Goal: Information Seeking & Learning: Find specific fact

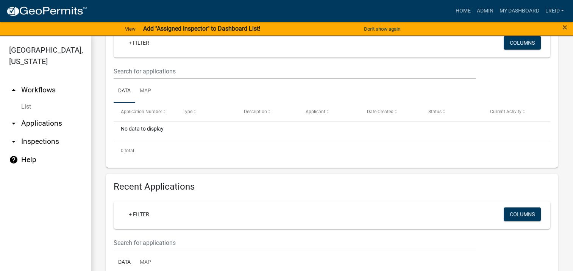
scroll to position [252, 0]
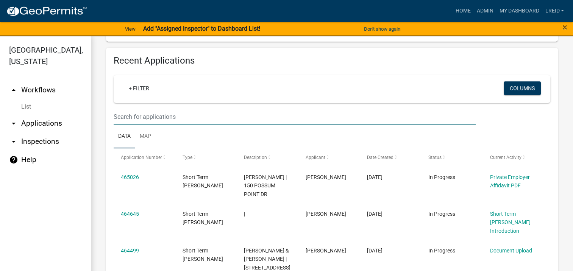
click at [146, 114] on input "text" at bounding box center [295, 117] width 362 height 16
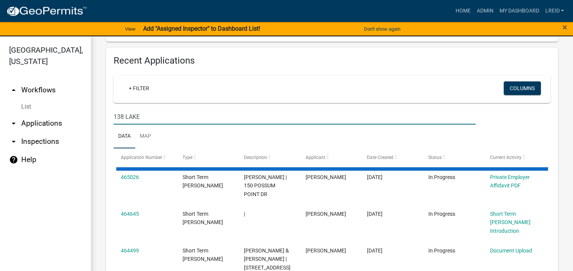
type input "138 LAKE"
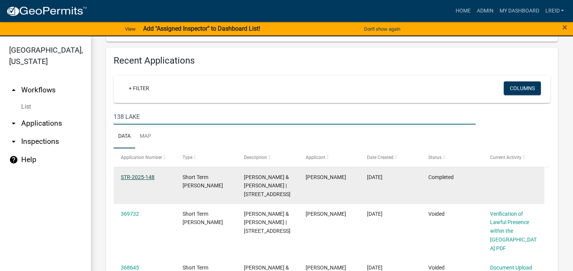
click at [145, 176] on link "STR-2025-148" at bounding box center [138, 177] width 34 height 6
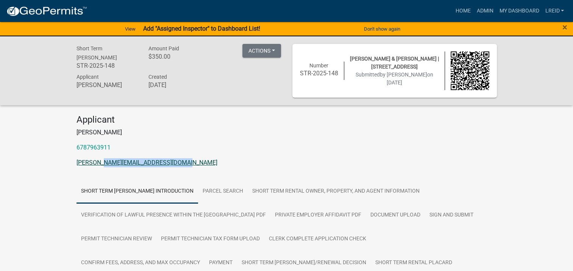
drag, startPoint x: 188, startPoint y: 162, endPoint x: 104, endPoint y: 163, distance: 84.1
click at [104, 163] on p "[PERSON_NAME][EMAIL_ADDRESS][DOMAIN_NAME]" at bounding box center [286, 162] width 420 height 9
click at [198, 170] on div "Applicant [PERSON_NAME] 6787963911 [PERSON_NAME][EMAIL_ADDRESS][DOMAIN_NAME]" at bounding box center [287, 143] width 432 height 59
drag, startPoint x: 190, startPoint y: 161, endPoint x: 65, endPoint y: 162, distance: 124.6
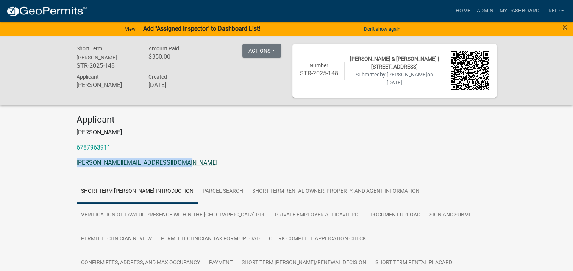
copy link "[PERSON_NAME][EMAIL_ADDRESS][DOMAIN_NAME]"
click at [272, 50] on button "Actions" at bounding box center [261, 51] width 39 height 14
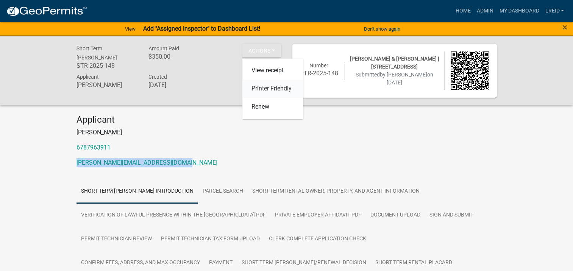
click at [274, 89] on link "Printer Friendly" at bounding box center [272, 89] width 61 height 18
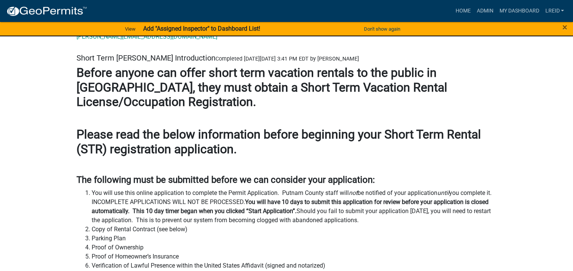
scroll to position [1766, 0]
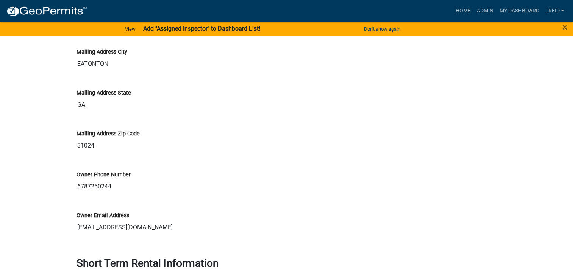
drag, startPoint x: 127, startPoint y: 226, endPoint x: 70, endPoint y: 224, distance: 57.6
drag, startPoint x: 70, startPoint y: 224, endPoint x: 92, endPoint y: 226, distance: 22.9
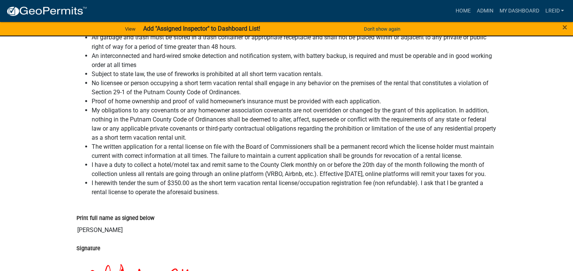
scroll to position [4132, 0]
